Goal: Task Accomplishment & Management: Use online tool/utility

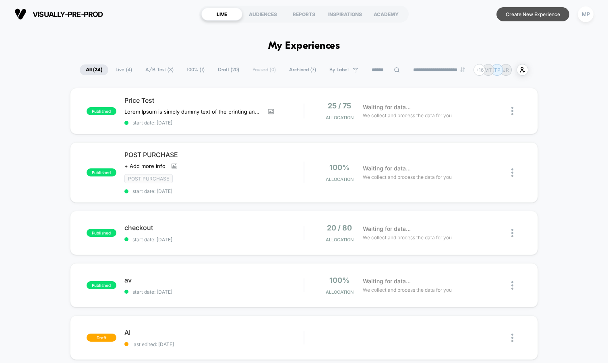
click at [539, 14] on button "Create New Experience" at bounding box center [533, 14] width 73 height 14
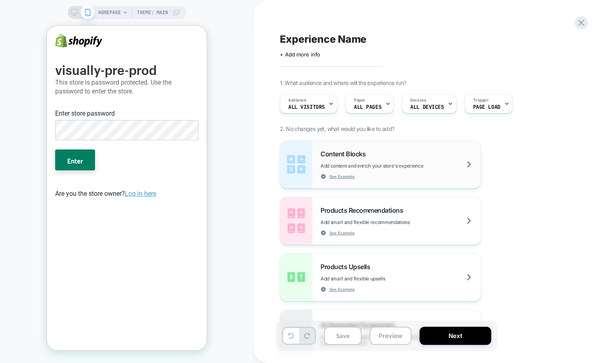
click at [439, 165] on span "Add content and enrich your store's experience" at bounding box center [392, 166] width 143 height 6
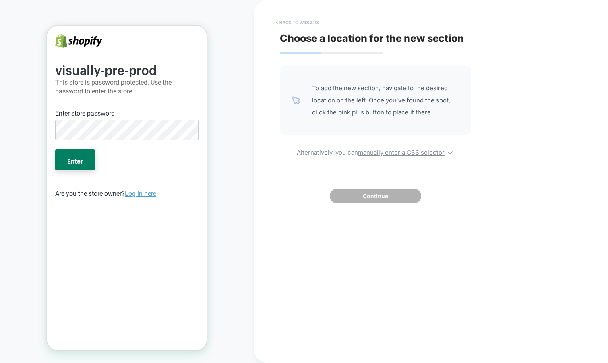
click at [308, 21] on button "< Back to widgets" at bounding box center [298, 22] width 52 height 13
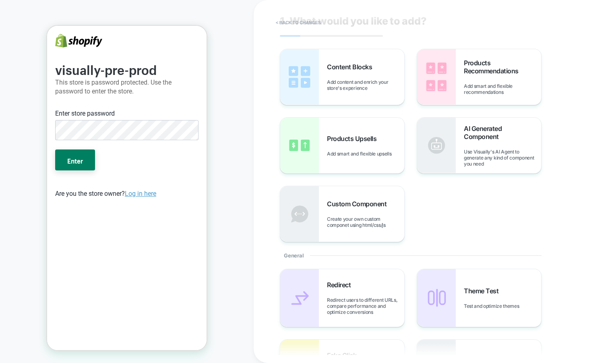
scroll to position [1, 0]
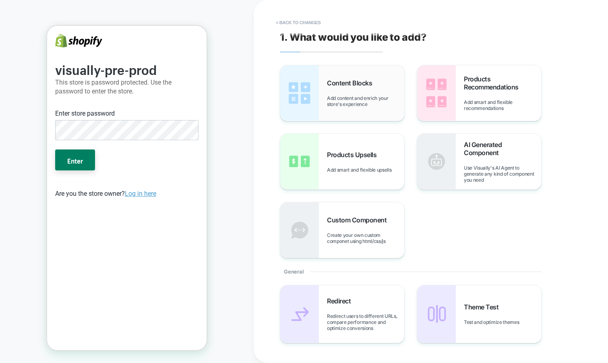
click at [328, 79] on span "Content Blocks" at bounding box center [351, 83] width 49 height 8
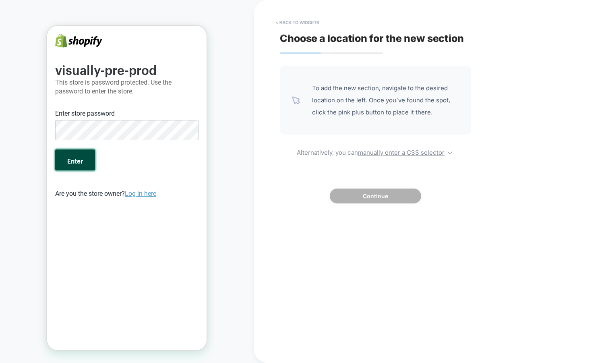
click at [85, 155] on button "Enter" at bounding box center [75, 159] width 40 height 21
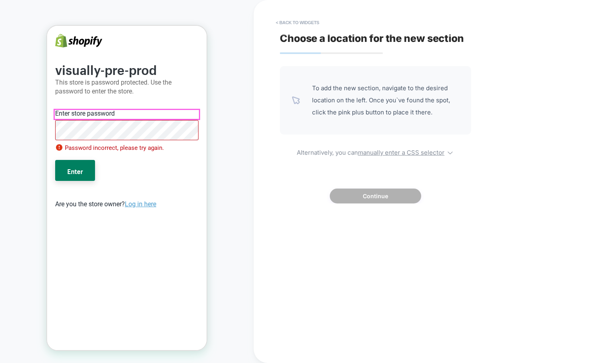
scroll to position [0, 0]
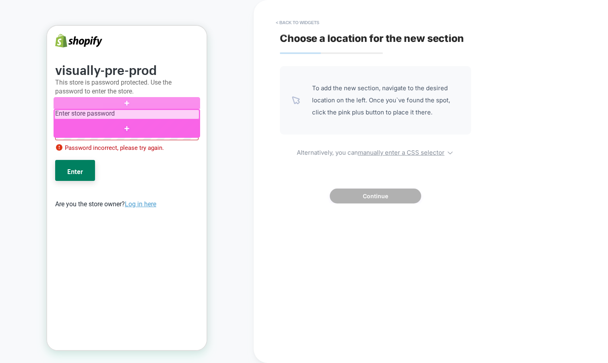
click at [132, 120] on div at bounding box center [127, 129] width 147 height 18
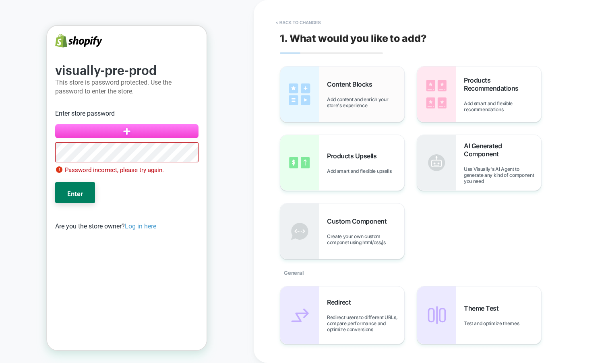
click at [401, 75] on div "Content Blocks Add content and enrich your store's experience" at bounding box center [342, 94] width 124 height 56
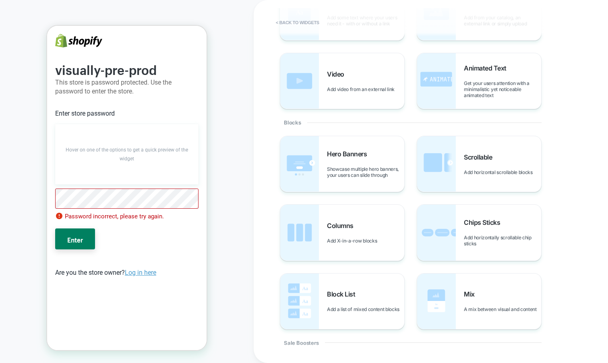
scroll to position [89, 0]
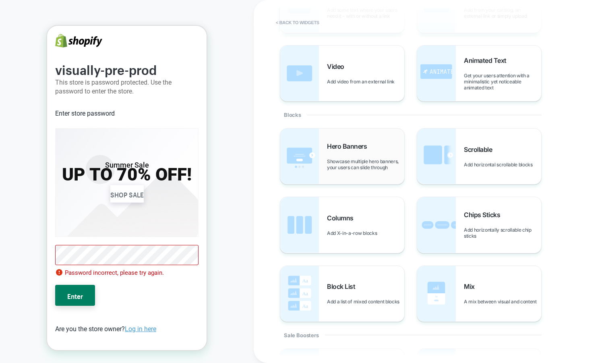
click at [338, 151] on div "Hero Banners Showcase multiple hero banners, your users can slide through" at bounding box center [365, 156] width 77 height 28
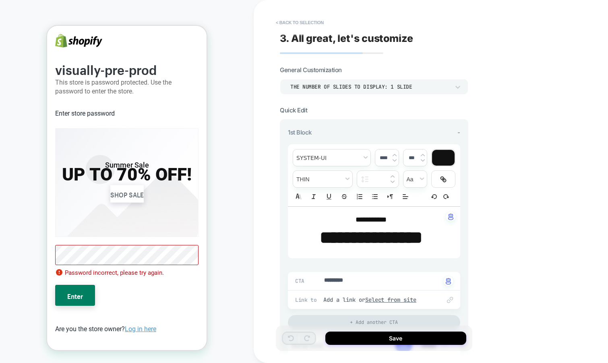
type textarea "*"
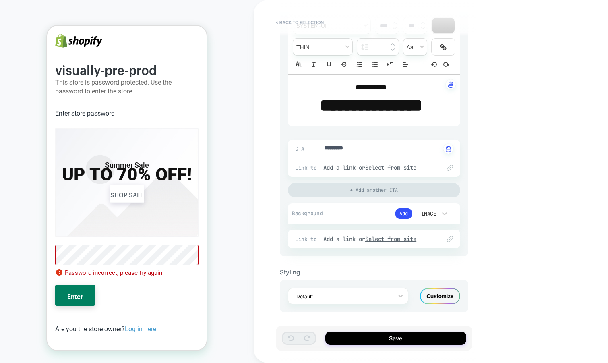
scroll to position [0, 0]
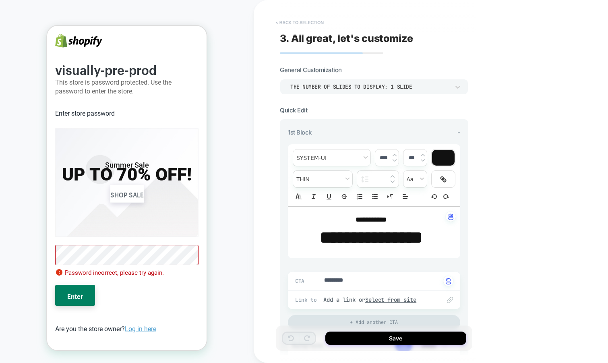
click at [304, 21] on button "< Back to selection" at bounding box center [300, 22] width 56 height 13
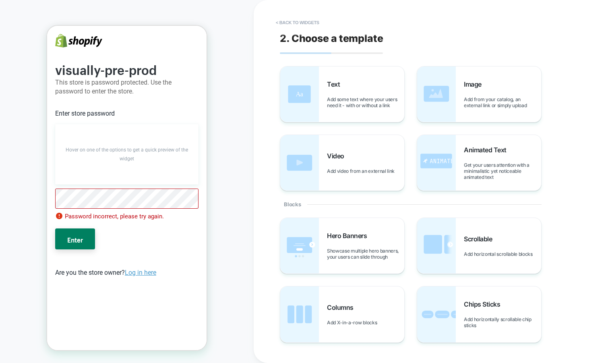
click at [304, 21] on button "< Back to widgets" at bounding box center [298, 22] width 52 height 13
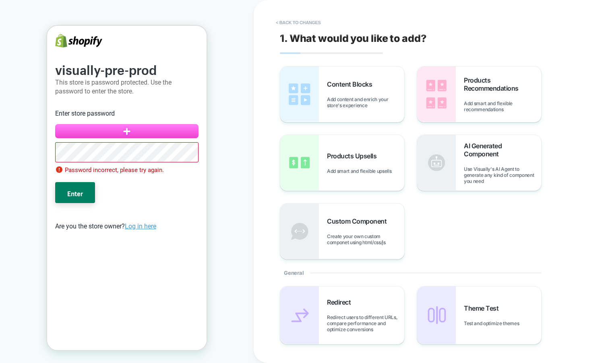
click at [304, 21] on button "< Back to changes" at bounding box center [298, 22] width 53 height 13
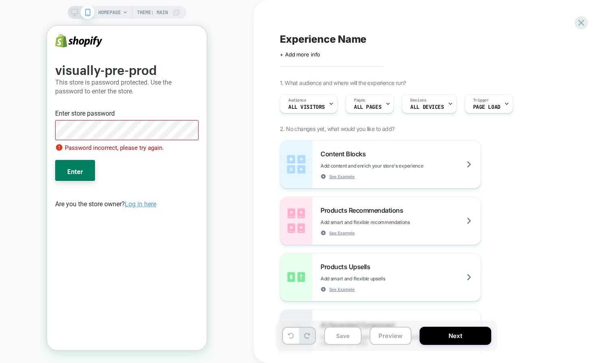
click at [590, 19] on div "Experience Name Click to edit experience details + Add more info 1. What audien…" at bounding box center [431, 181] width 354 height 363
click at [578, 22] on icon at bounding box center [581, 22] width 11 height 11
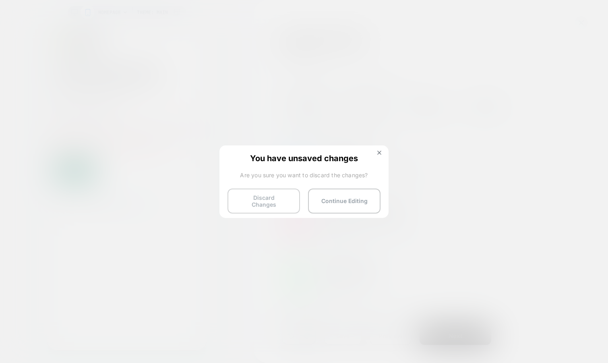
click at [269, 206] on button "Discard Changes" at bounding box center [264, 200] width 72 height 25
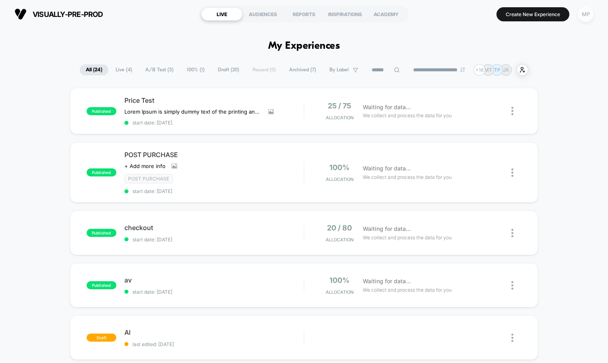
click at [579, 17] on div "MP" at bounding box center [586, 14] width 16 height 16
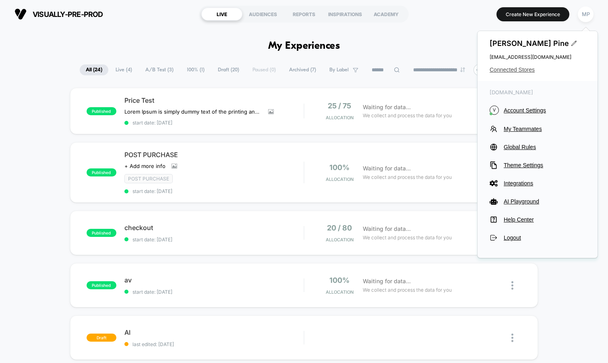
click at [496, 68] on span "Connected Stores" at bounding box center [538, 69] width 96 height 6
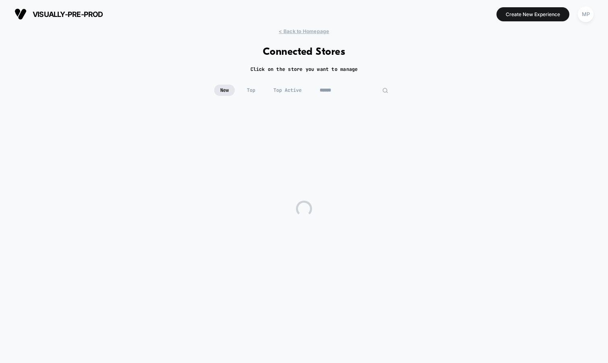
click at [354, 95] on input at bounding box center [354, 90] width 81 height 11
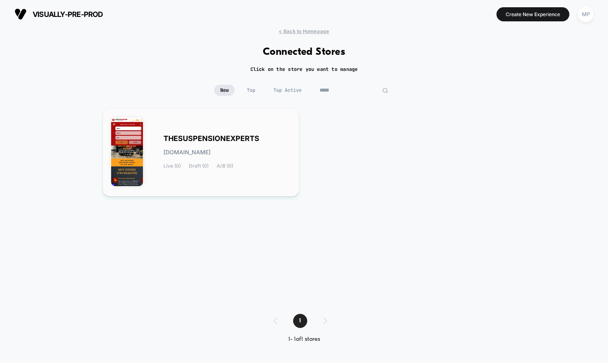
type input "*****"
click at [221, 136] on span "THESUSPENSIONEXPERTS" at bounding box center [211, 139] width 96 height 6
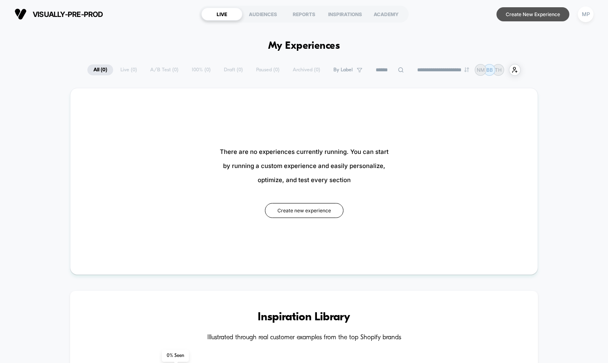
click at [530, 16] on button "Create New Experience" at bounding box center [533, 14] width 73 height 14
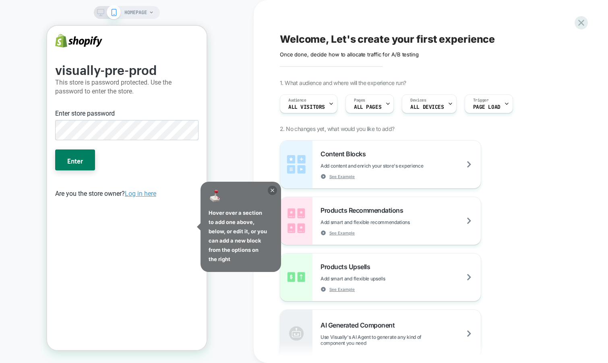
click at [273, 191] on icon at bounding box center [272, 190] width 9 height 9
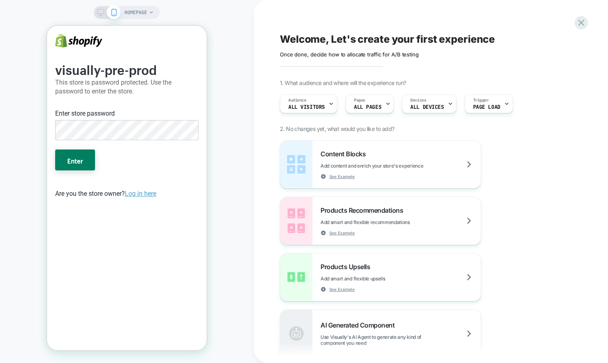
click at [148, 13] on div "HOMEPAGE" at bounding box center [138, 12] width 29 height 13
click at [144, 11] on span "HOMEPAGE" at bounding box center [135, 12] width 23 height 13
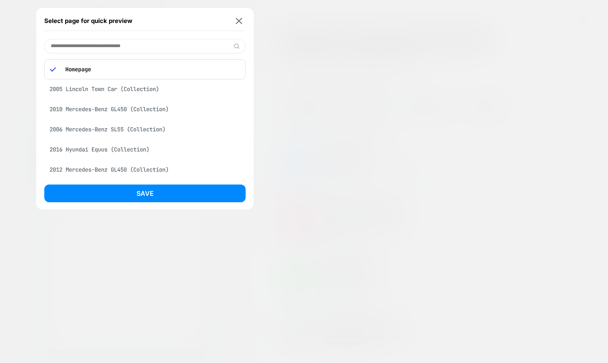
click at [133, 87] on div "2005 Lincoln Town Car (Collection)" at bounding box center [144, 88] width 201 height 15
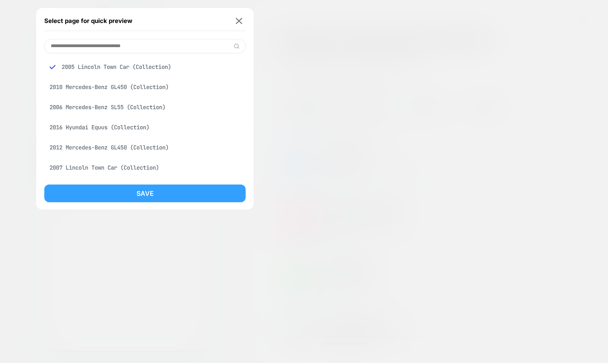
click at [109, 193] on button "Save" at bounding box center [144, 193] width 201 height 18
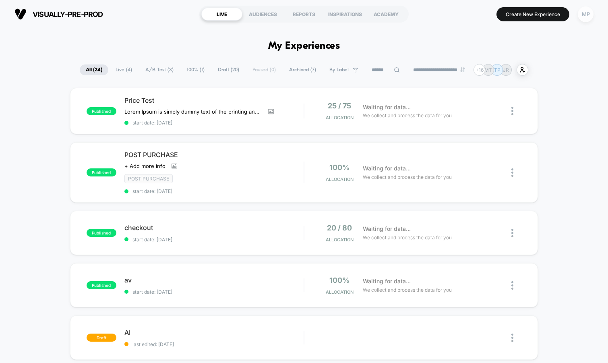
click at [592, 11] on div "MP" at bounding box center [586, 14] width 16 height 16
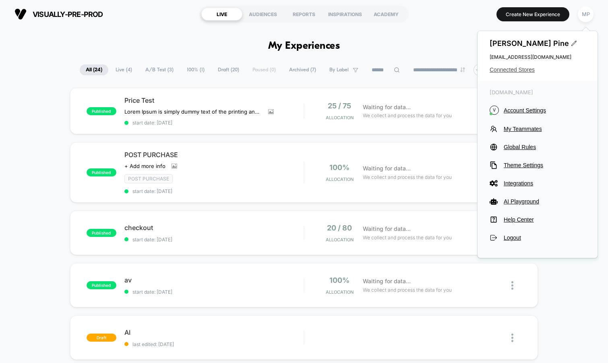
click at [522, 68] on span "Connected Stores" at bounding box center [538, 69] width 96 height 6
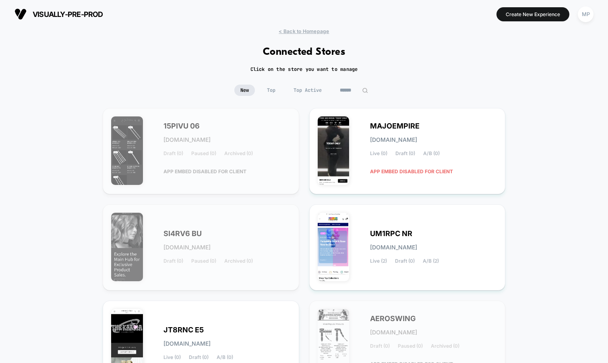
click at [362, 89] on div at bounding box center [354, 90] width 40 height 11
click at [342, 90] on input at bounding box center [354, 90] width 81 height 11
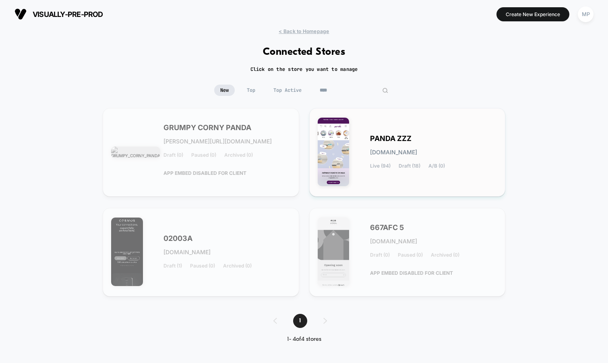
type input "****"
click at [370, 141] on span "PANDA ZZZ" at bounding box center [390, 139] width 41 height 6
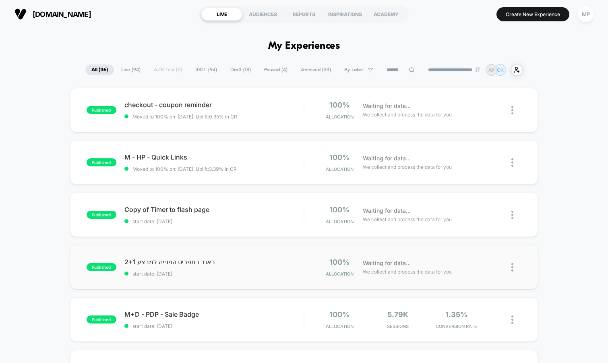
click at [207, 279] on div "published [PERSON_NAME] בתפריט הפנייה למבצע 2+1 start date: [DATE] 100% Allocat…" at bounding box center [304, 267] width 468 height 44
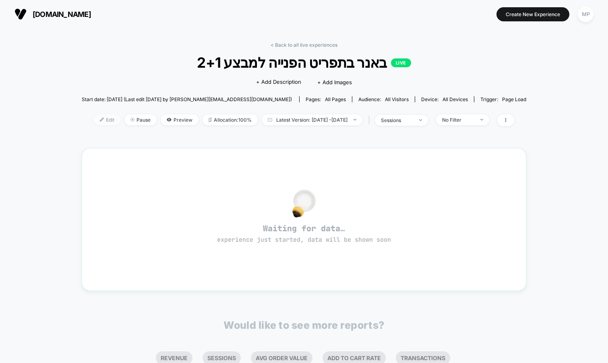
click at [94, 118] on span "Edit" at bounding box center [107, 119] width 27 height 11
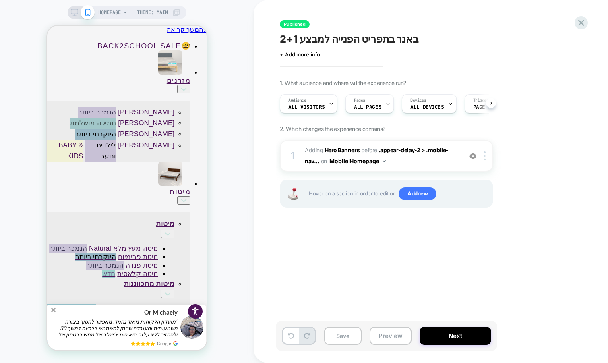
scroll to position [0, 0]
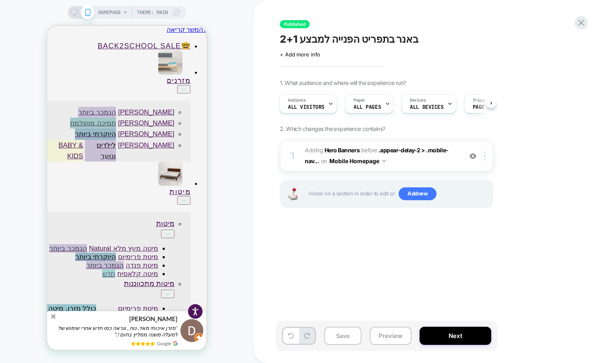
click at [384, 163] on button "Mobile Homepage" at bounding box center [357, 161] width 56 height 12
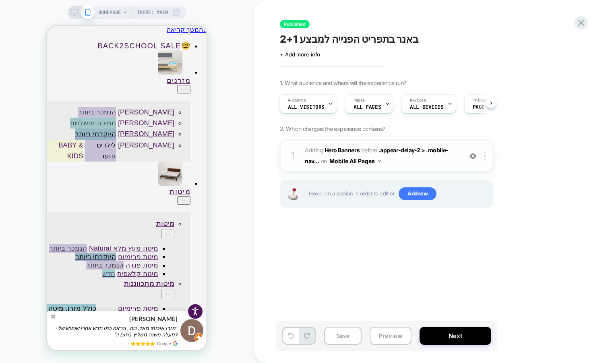
click at [379, 162] on button "Mobile All Pages" at bounding box center [355, 161] width 52 height 12
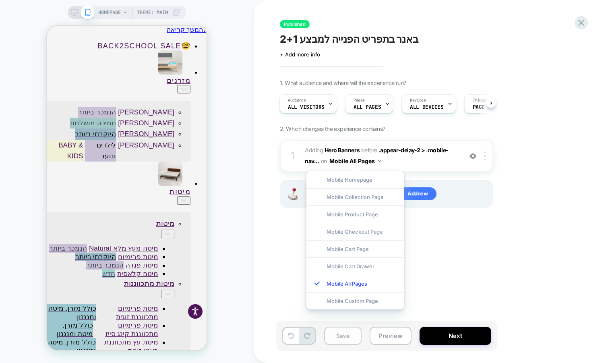
click at [339, 338] on button "Save" at bounding box center [342, 336] width 37 height 18
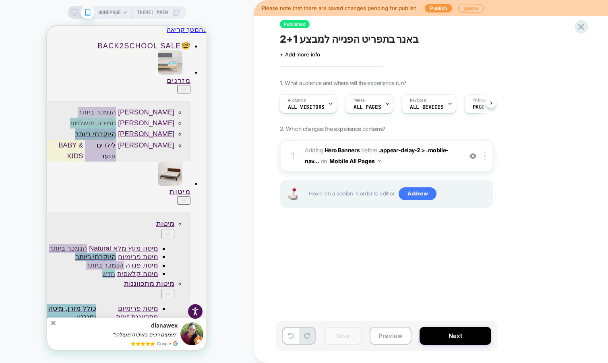
click at [318, 43] on span "באנר בתפריט הפנייה למבצע 2+1" at bounding box center [349, 39] width 139 height 12
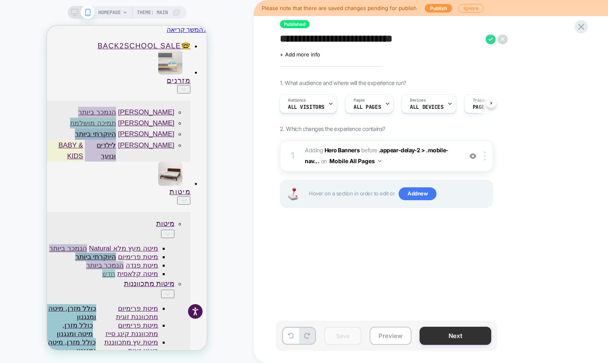
click at [453, 337] on button "Next" at bounding box center [456, 336] width 72 height 18
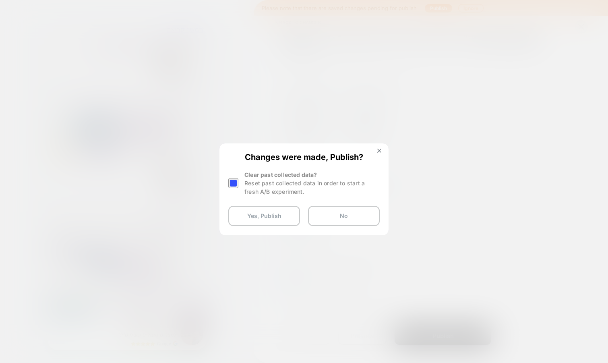
click at [233, 181] on div at bounding box center [233, 183] width 10 height 10
